Goal: Information Seeking & Learning: Learn about a topic

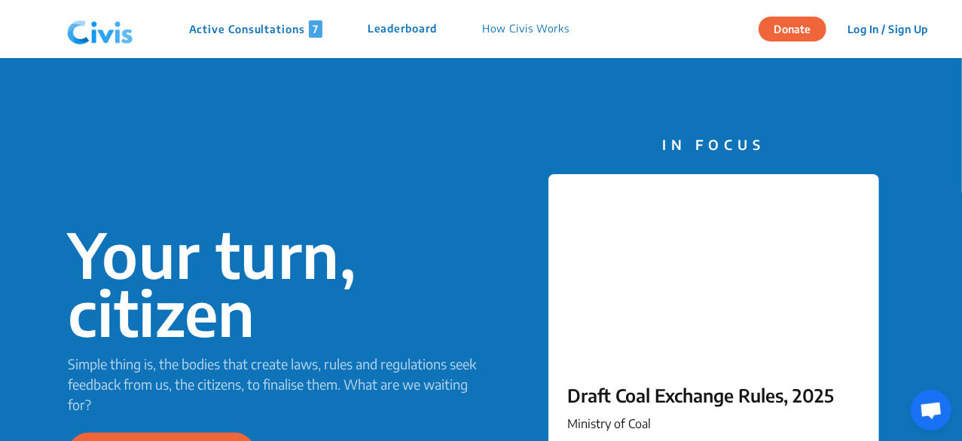
click at [111, 35] on img at bounding box center [100, 29] width 78 height 45
click at [240, 25] on p "Active Consultations 7" at bounding box center [255, 28] width 133 height 17
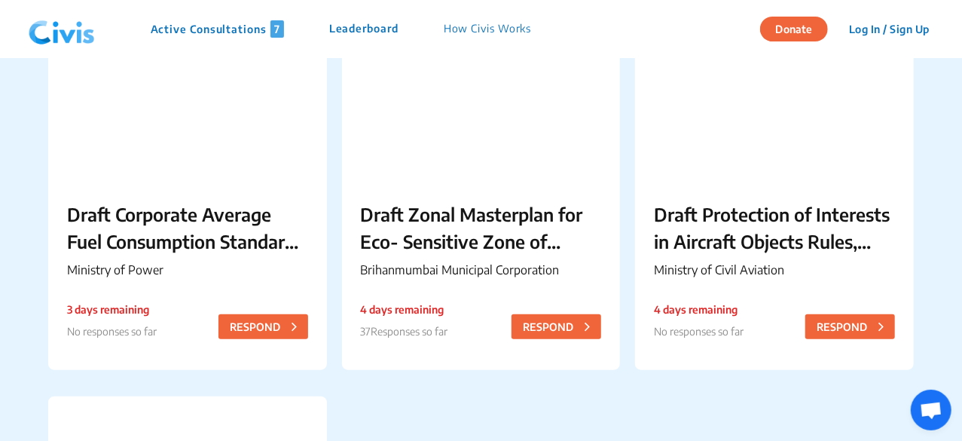
scroll to position [633, 0]
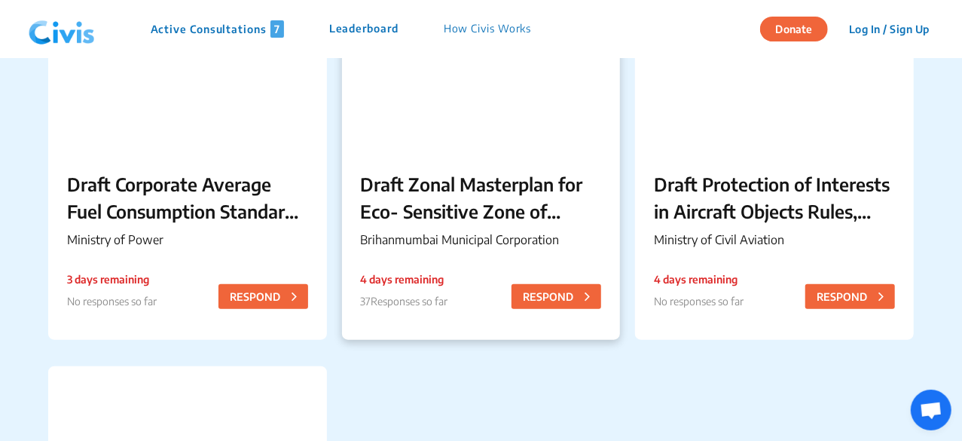
click at [421, 183] on p "Draft Zonal Masterplan for Eco- Sensitive Zone of [PERSON_NAME][GEOGRAPHIC_DATA]" at bounding box center [481, 197] width 241 height 54
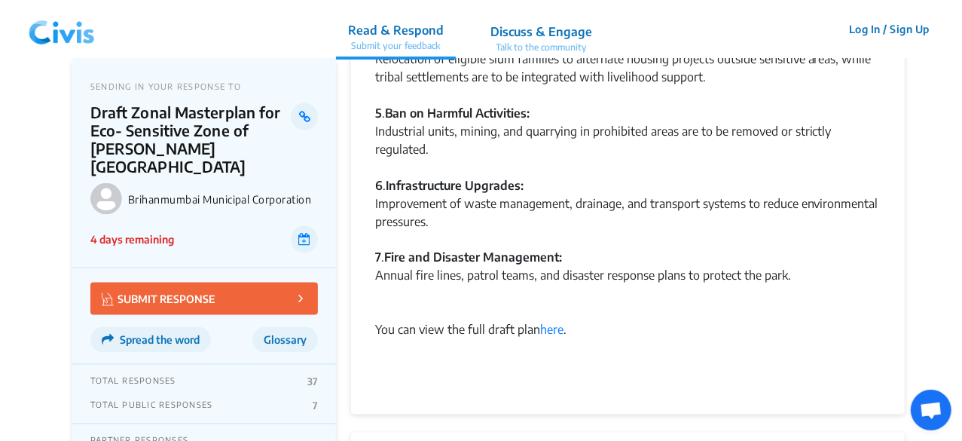
scroll to position [1206, 0]
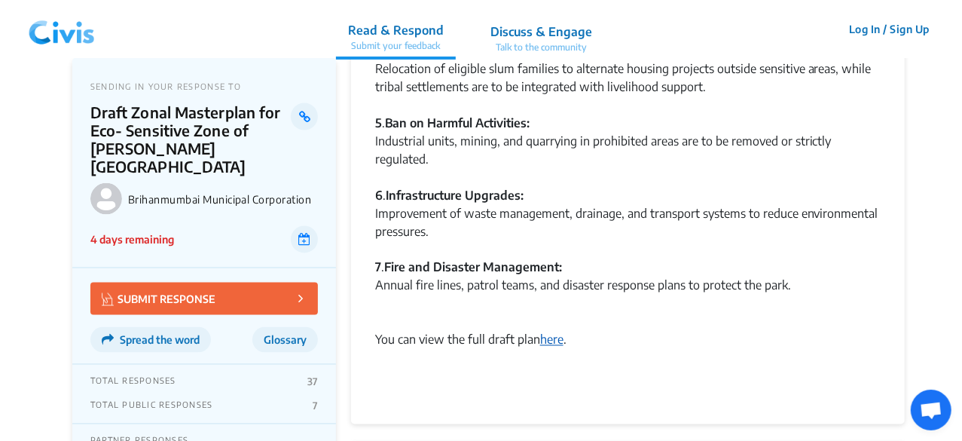
click at [556, 339] on link "here" at bounding box center [551, 339] width 23 height 15
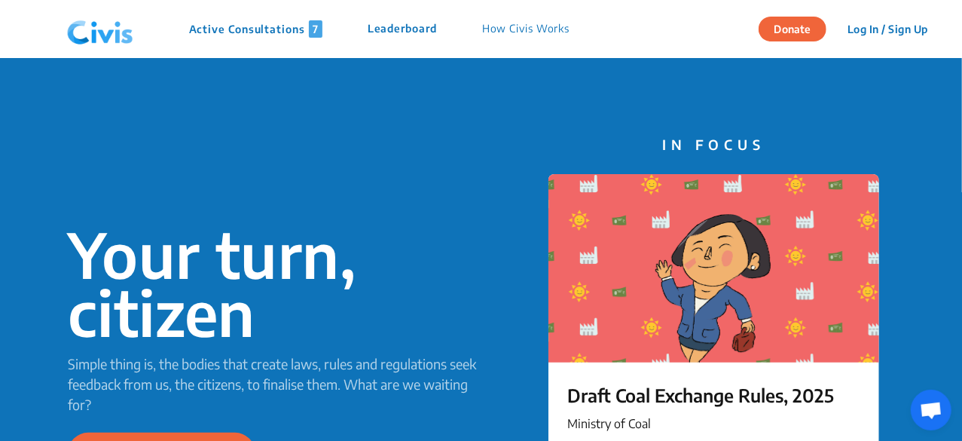
click at [275, 26] on p "Active Consultations 7" at bounding box center [255, 28] width 133 height 17
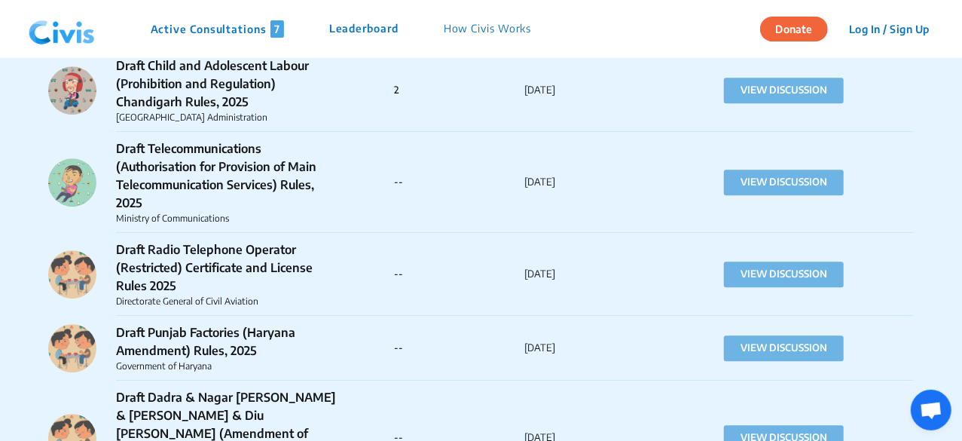
scroll to position [4745, 0]
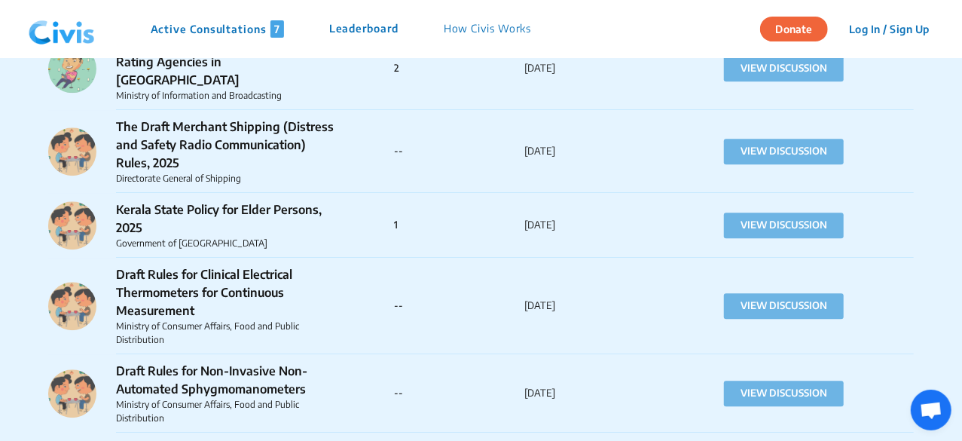
drag, startPoint x: 961, startPoint y: 141, endPoint x: 963, endPoint y: 100, distance: 40.7
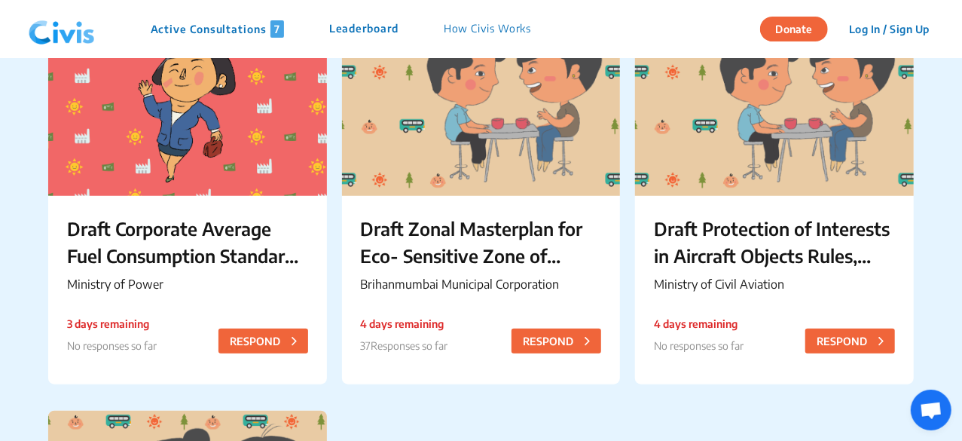
scroll to position [618, 0]
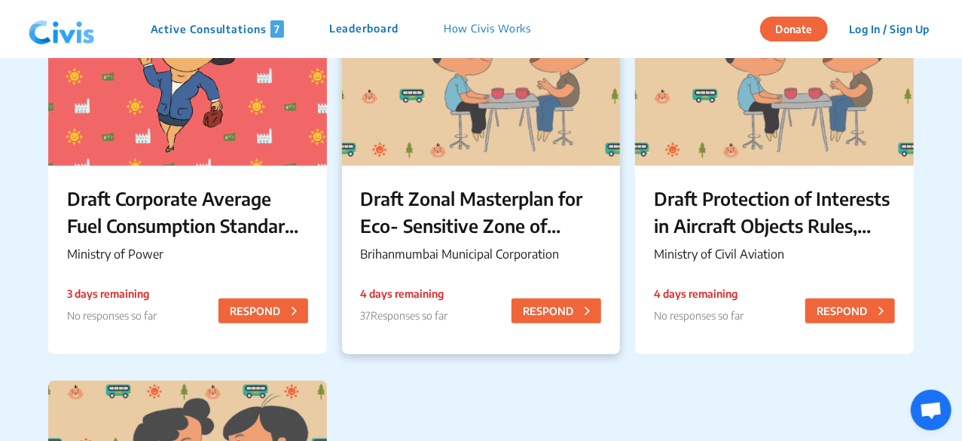
click at [517, 127] on div at bounding box center [481, 71] width 279 height 188
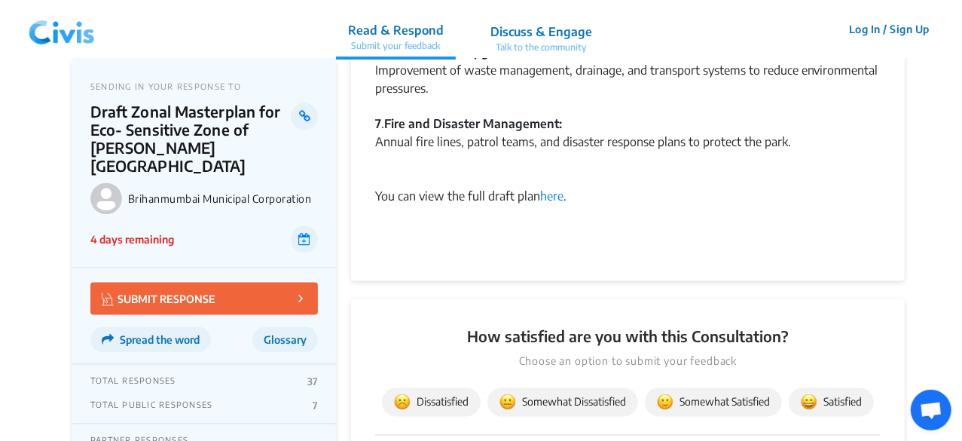
scroll to position [1312, 0]
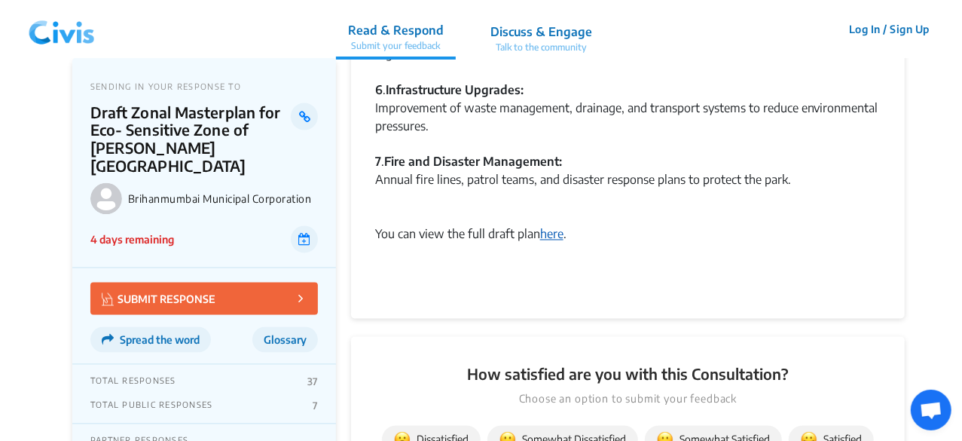
click at [552, 236] on link "here" at bounding box center [551, 234] width 23 height 15
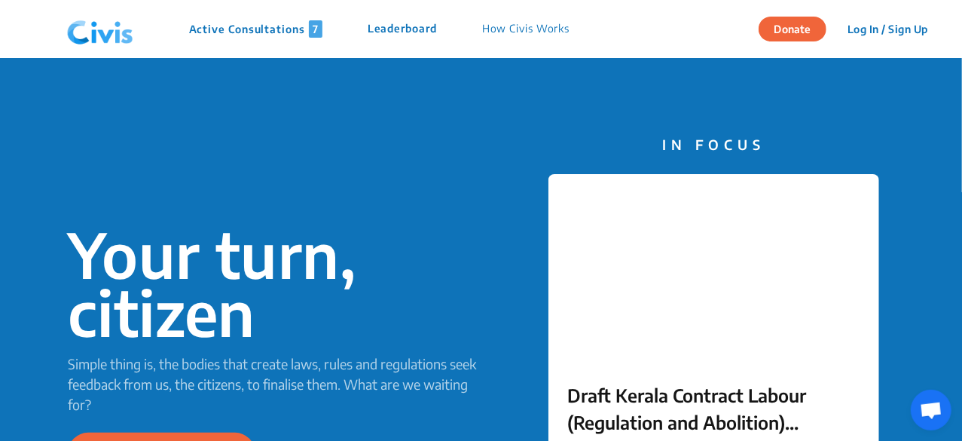
click at [296, 26] on p "Active Consultations 7" at bounding box center [255, 28] width 133 height 17
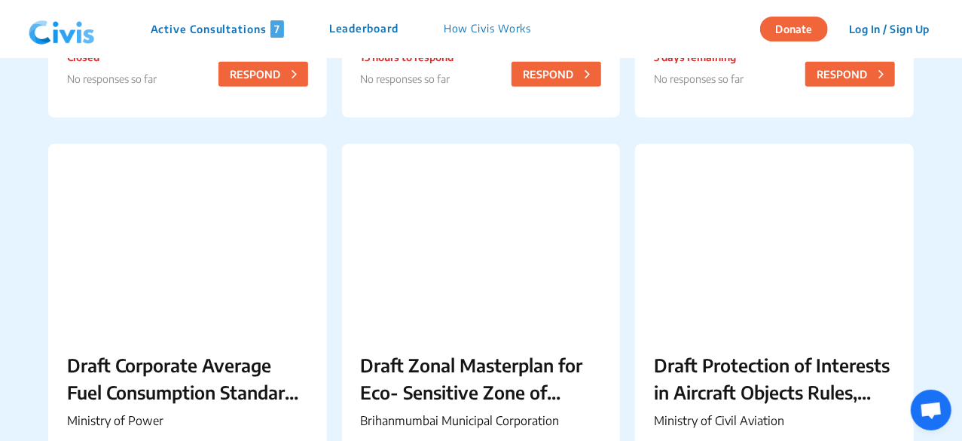
scroll to position [460, 0]
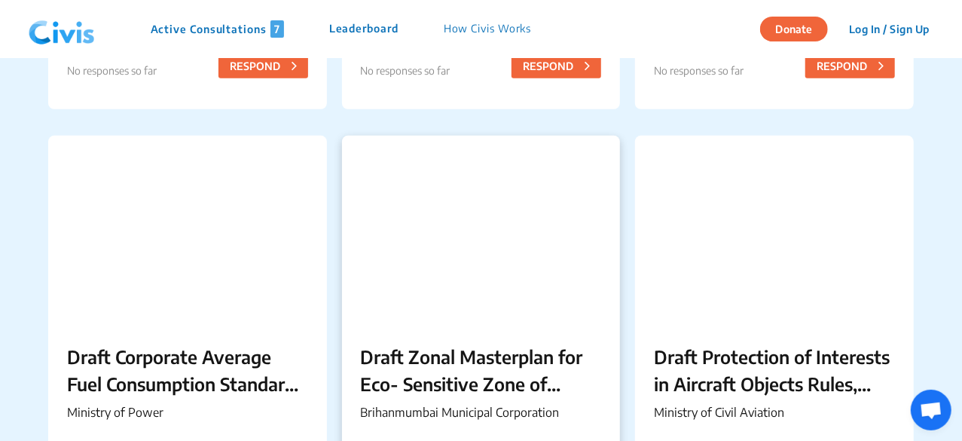
click at [527, 361] on p "Draft Zonal Masterplan for Eco- Sensitive Zone of [PERSON_NAME][GEOGRAPHIC_DATA]" at bounding box center [481, 370] width 241 height 54
